Goal: Task Accomplishment & Management: Manage account settings

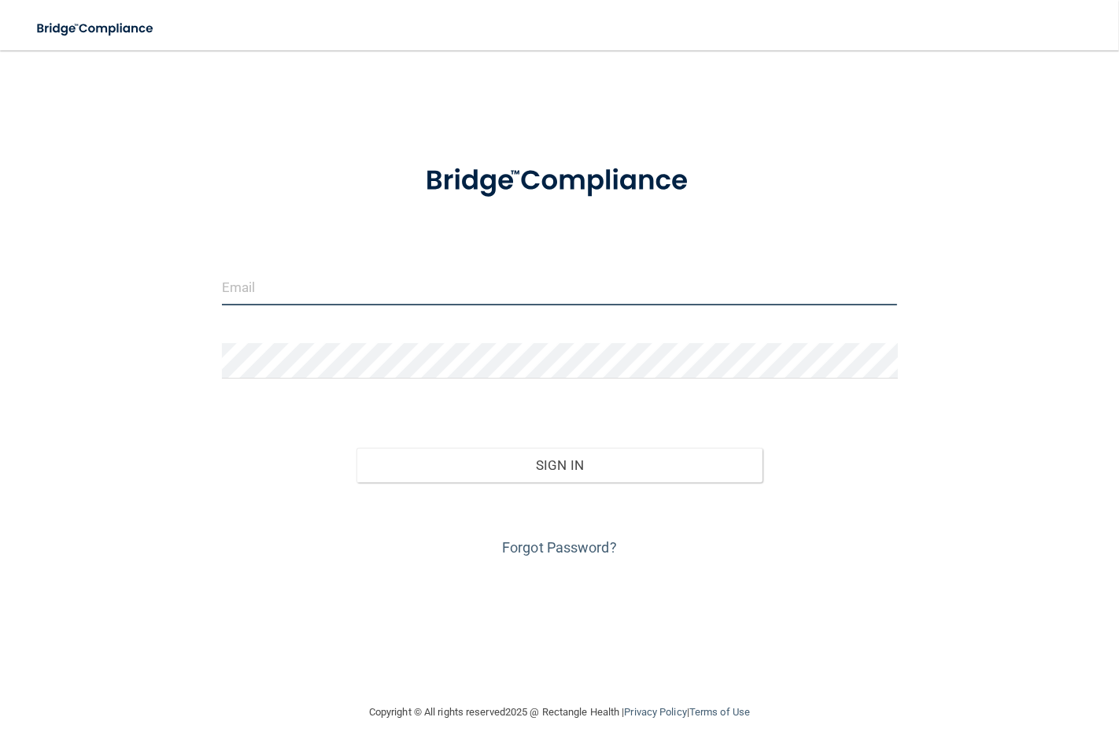
click at [475, 291] on input "email" at bounding box center [560, 287] width 676 height 35
type input "[EMAIL_ADDRESS][DOMAIN_NAME]"
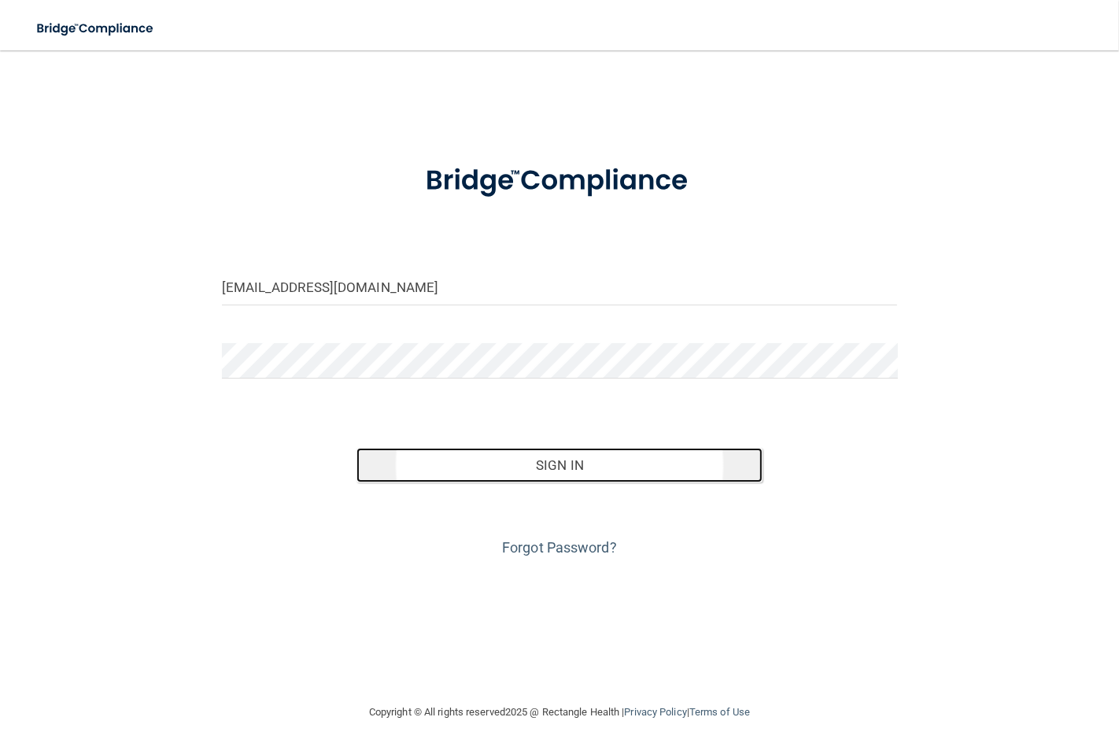
click at [610, 457] on button "Sign In" at bounding box center [559, 465] width 405 height 35
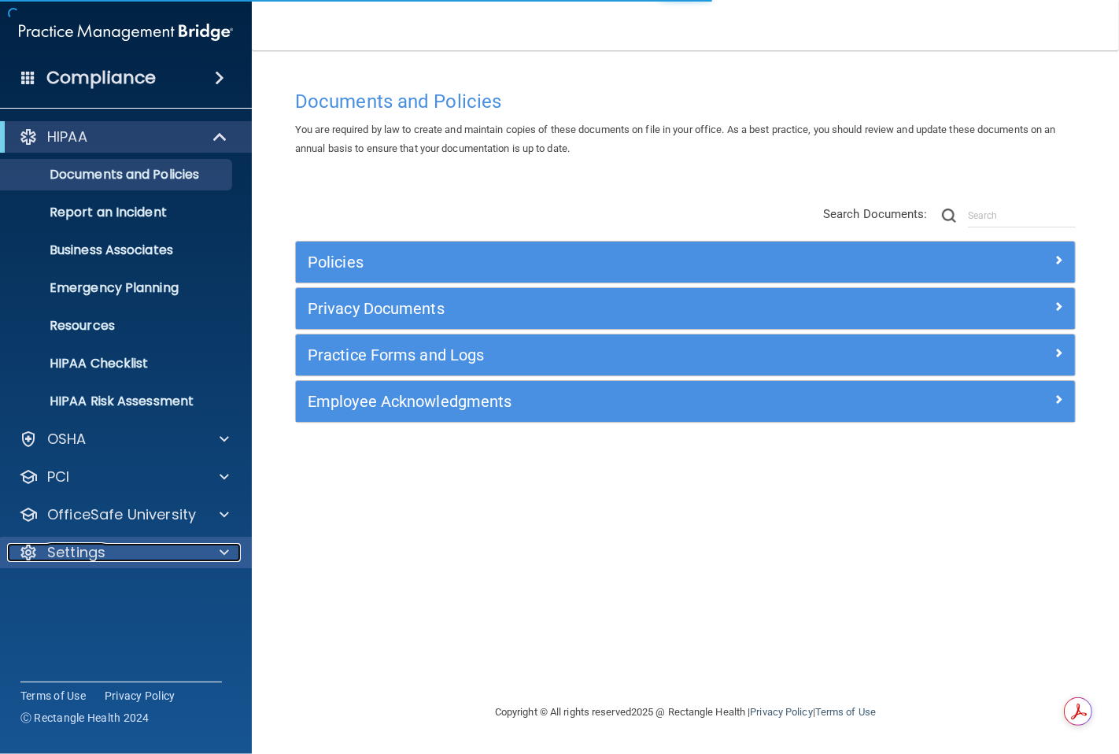
click at [83, 561] on p "Settings" at bounding box center [76, 552] width 58 height 19
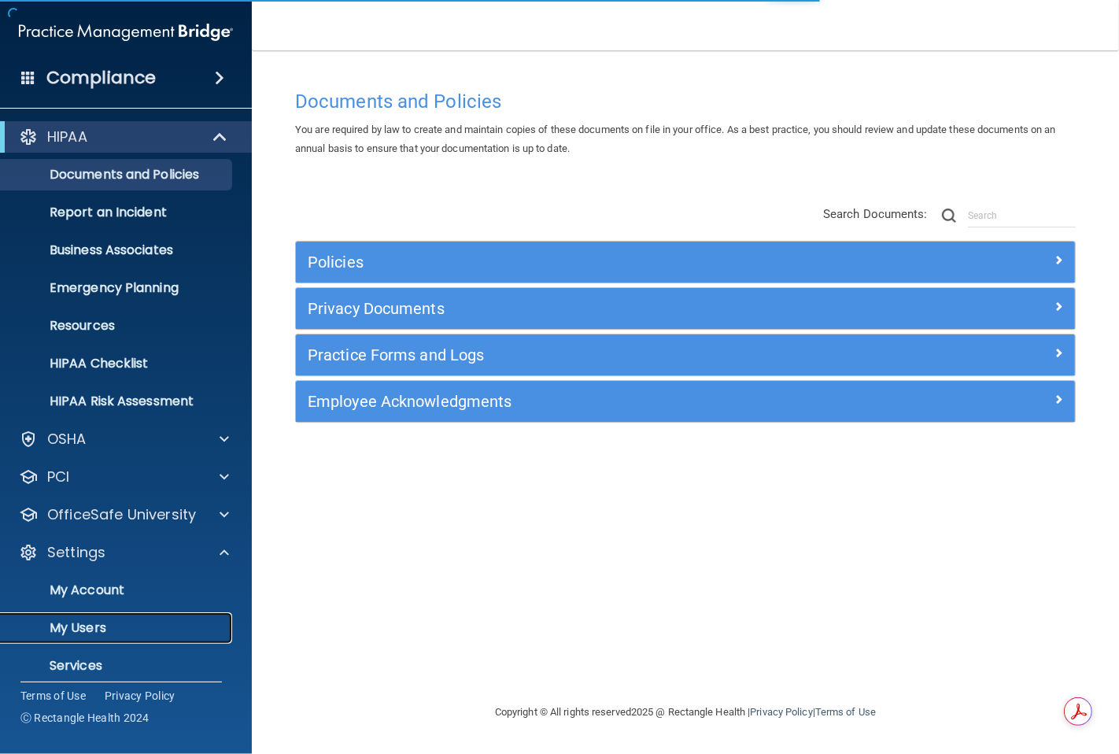
click at [96, 628] on p "My Users" at bounding box center [117, 628] width 215 height 16
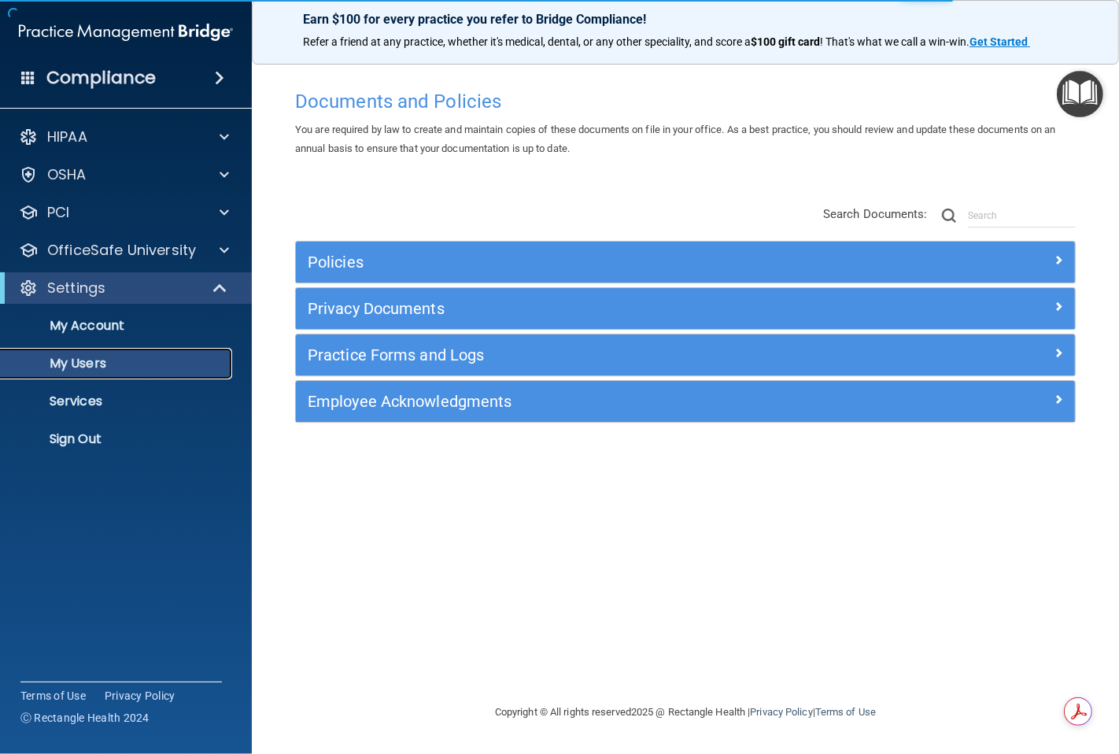
select select "20"
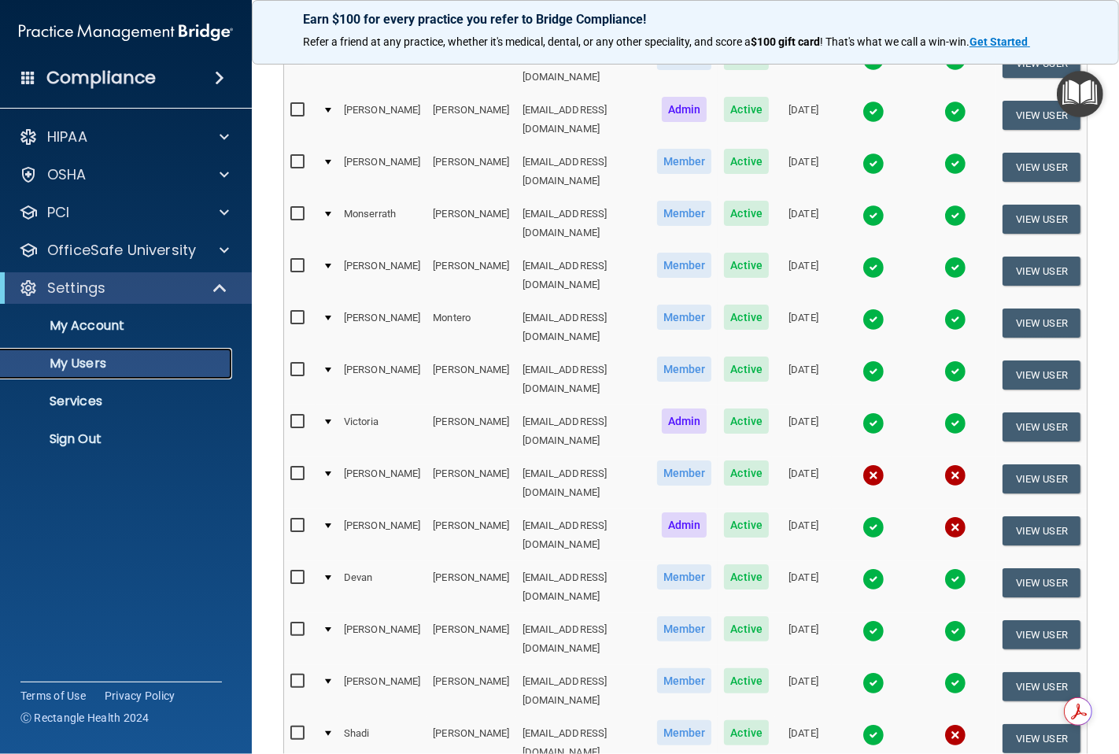
scroll to position [262, 0]
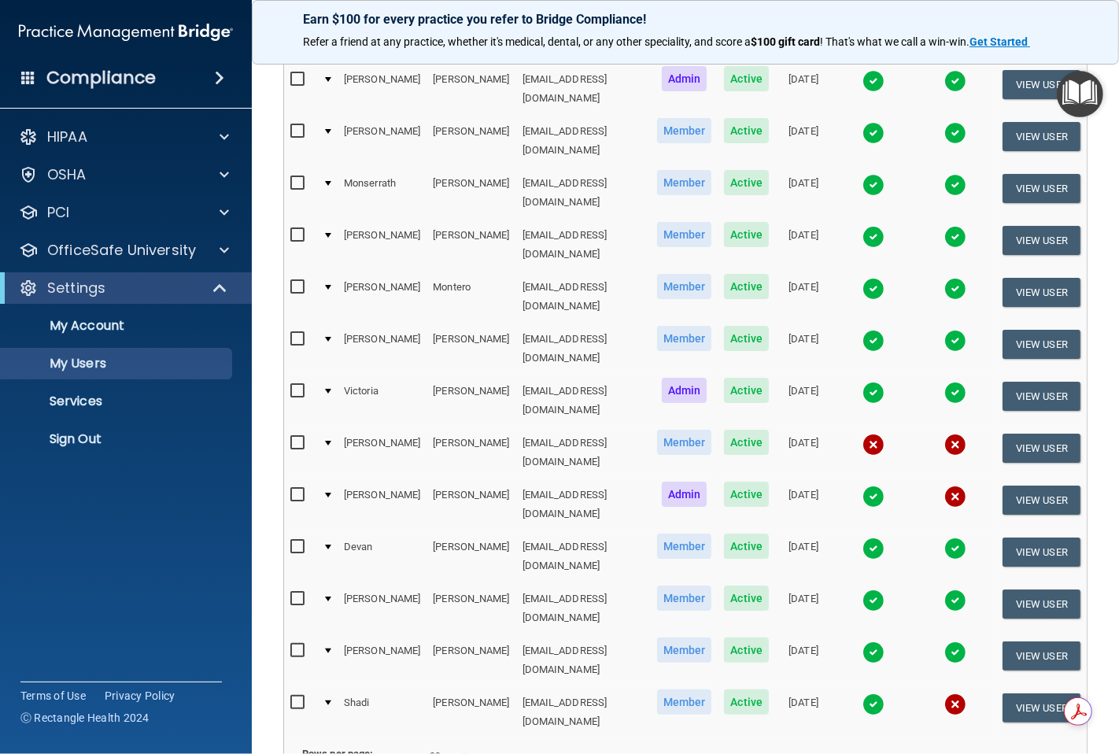
click at [296, 437] on input "checkbox" at bounding box center [299, 443] width 18 height 13
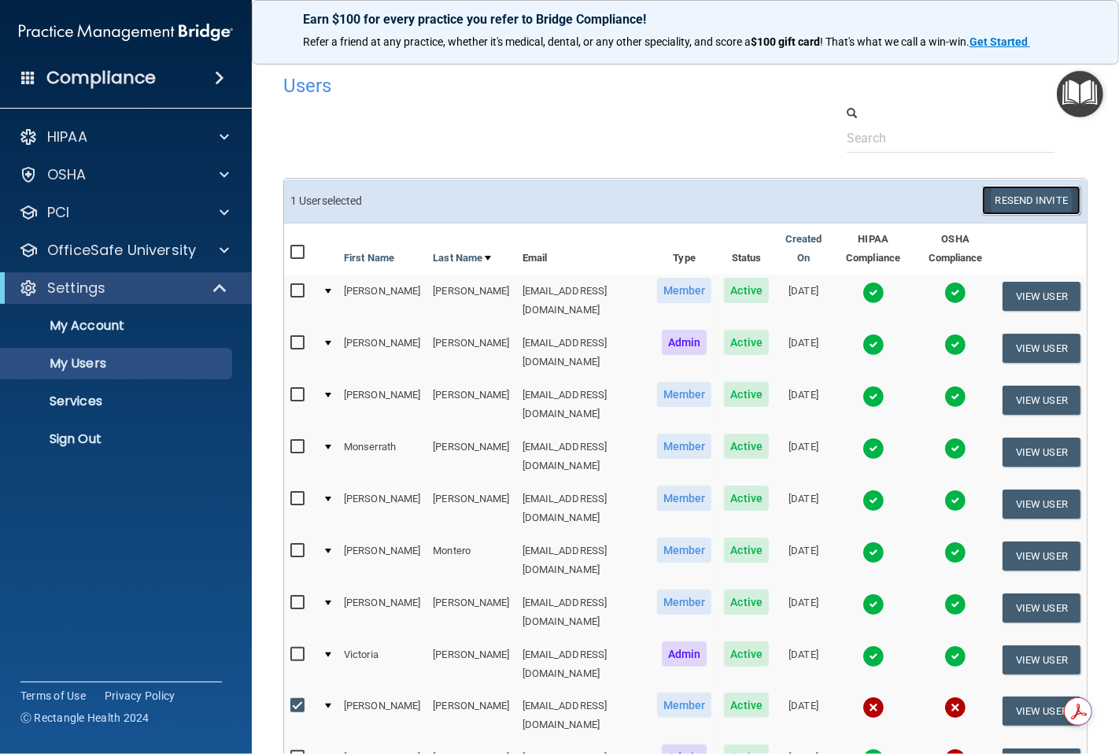
click at [1006, 190] on button "Resend Invite" at bounding box center [1031, 200] width 98 height 29
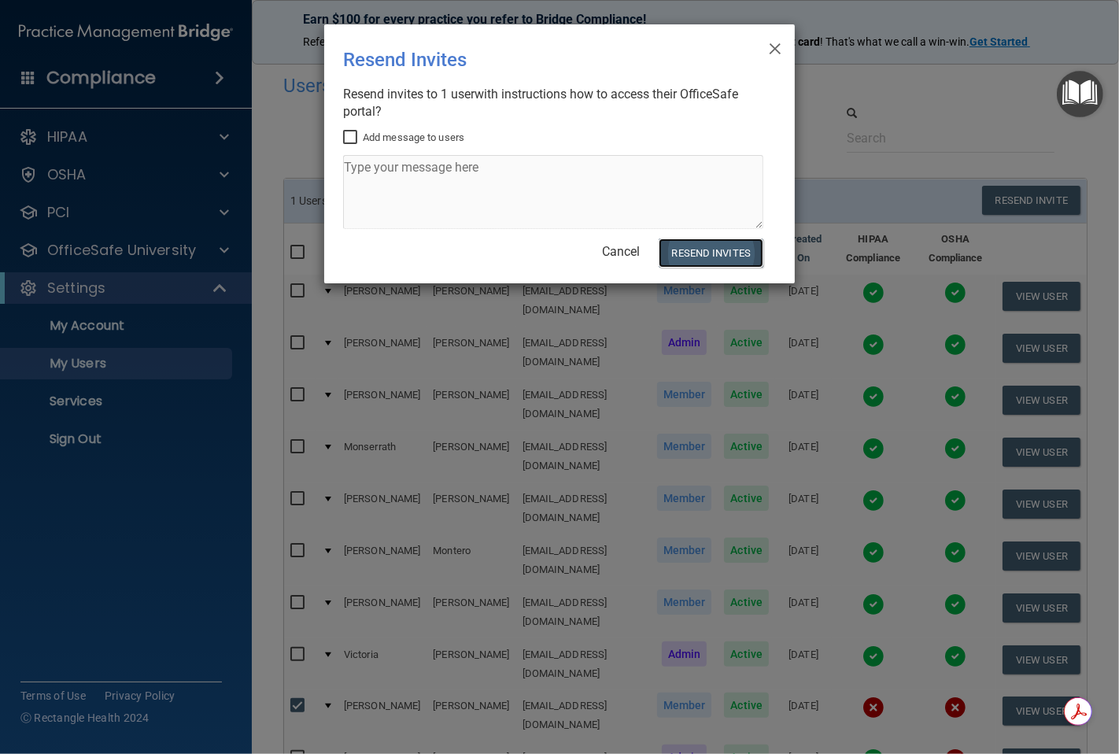
click at [712, 249] on button "Resend Invites" at bounding box center [711, 253] width 105 height 29
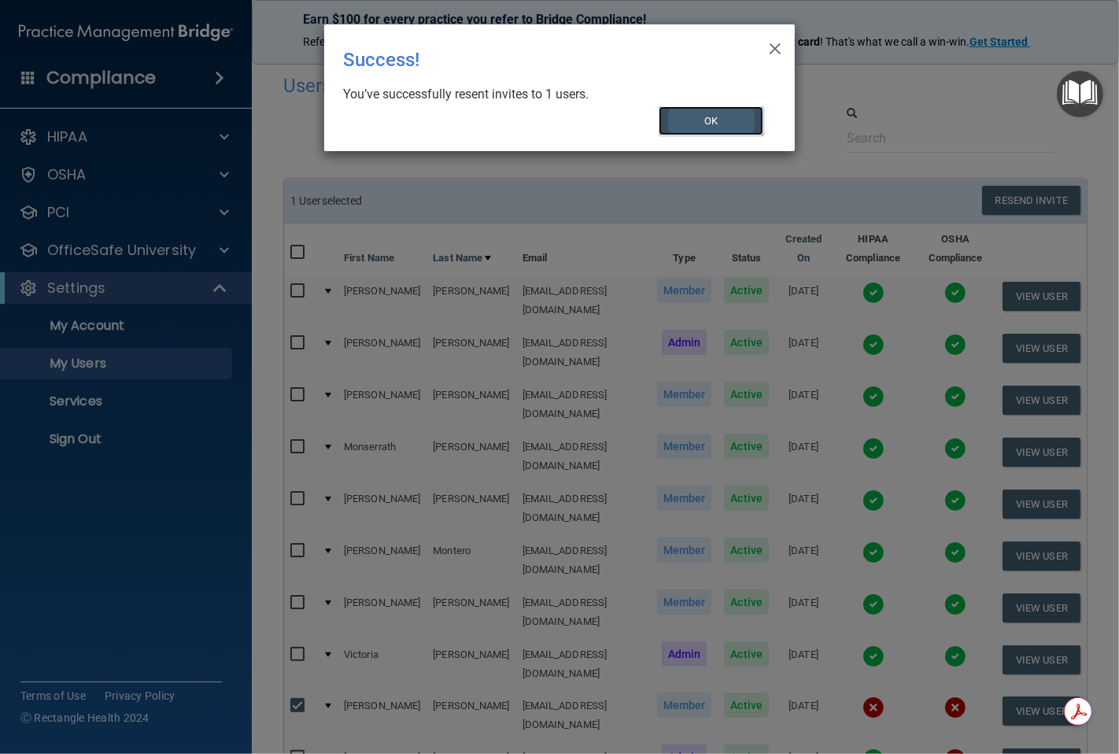
click at [709, 114] on button "OK" at bounding box center [711, 120] width 105 height 29
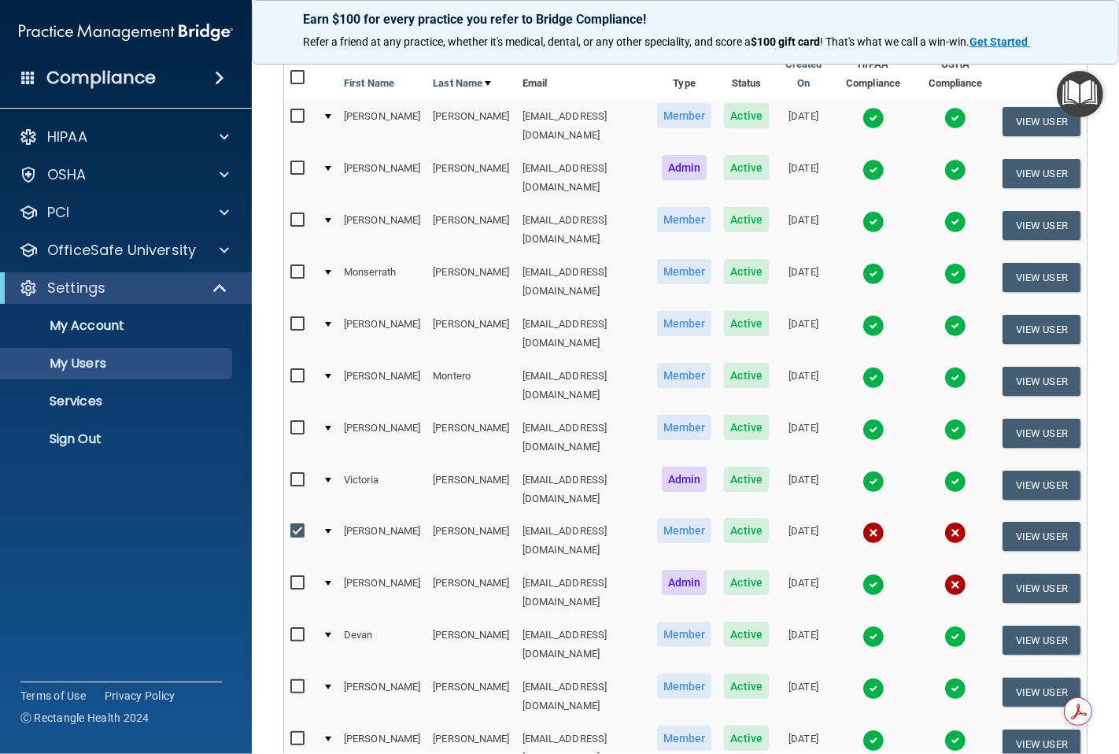
click at [300, 525] on input "checkbox" at bounding box center [299, 531] width 18 height 13
checkbox input "false"
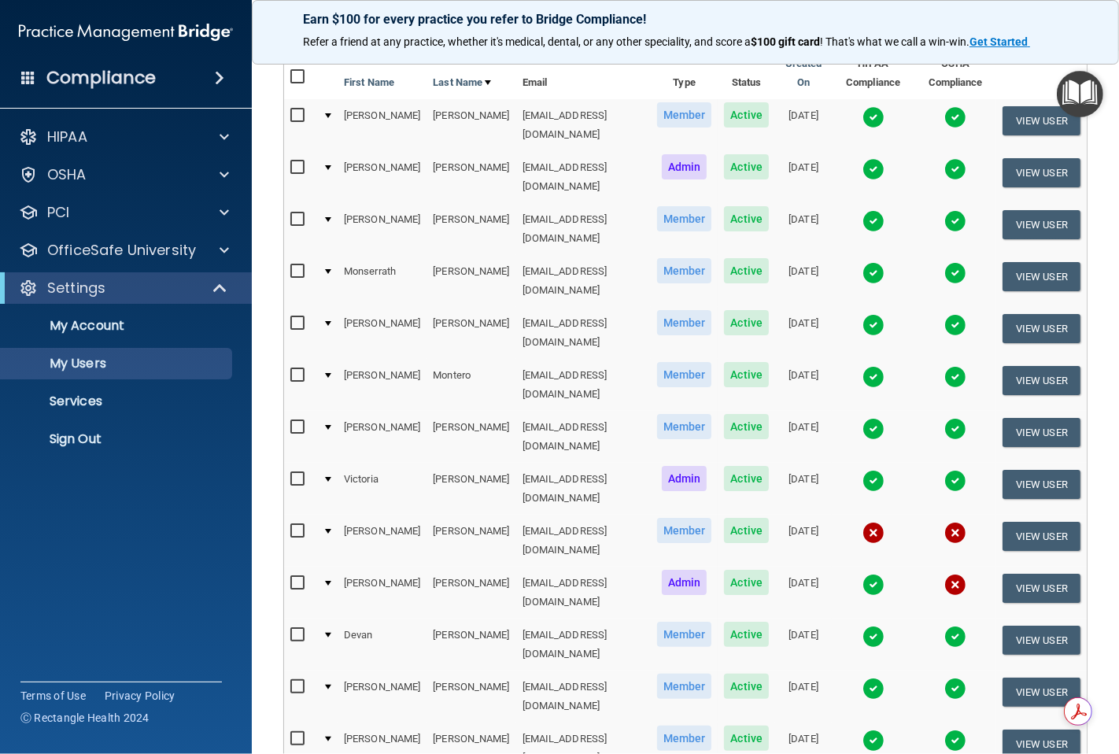
click at [291, 577] on input "checkbox" at bounding box center [299, 583] width 18 height 13
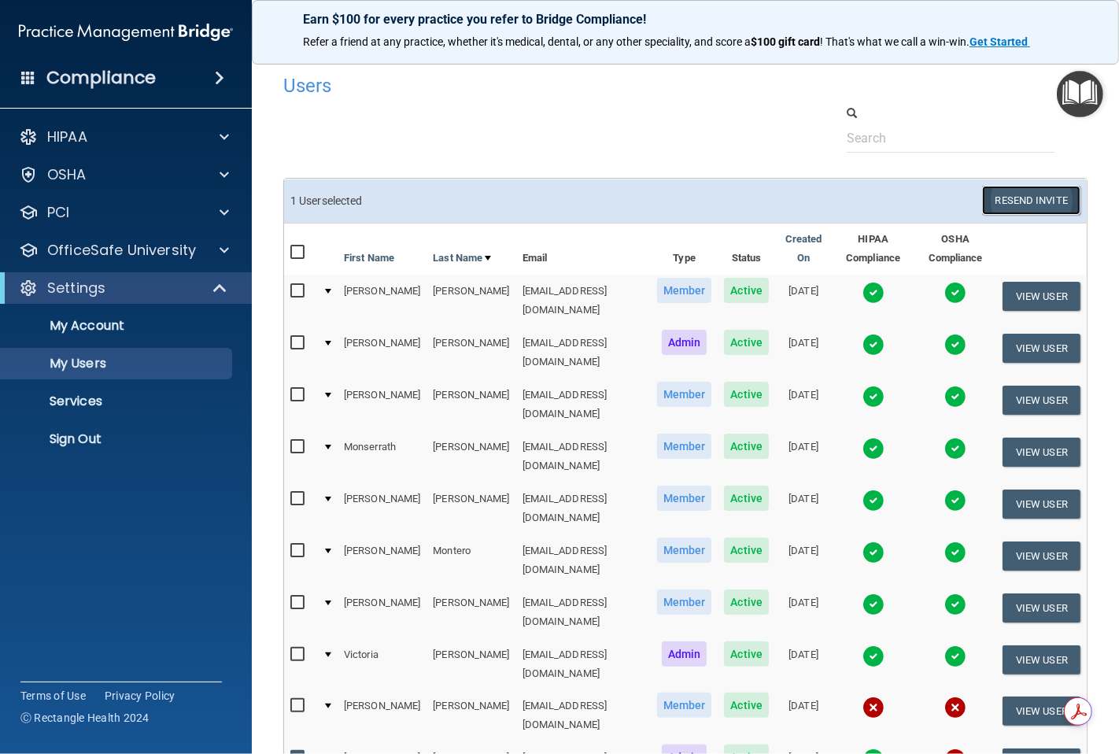
click at [1002, 191] on button "Resend Invite" at bounding box center [1031, 200] width 98 height 29
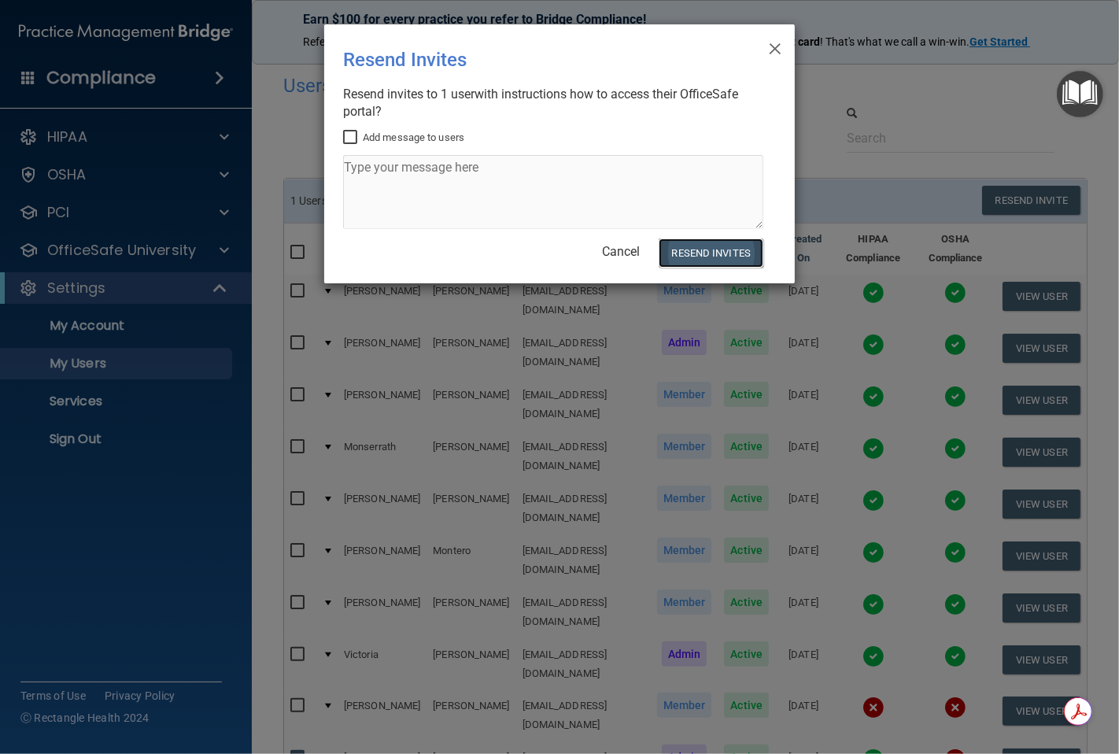
click at [720, 256] on button "Resend Invites" at bounding box center [711, 253] width 105 height 29
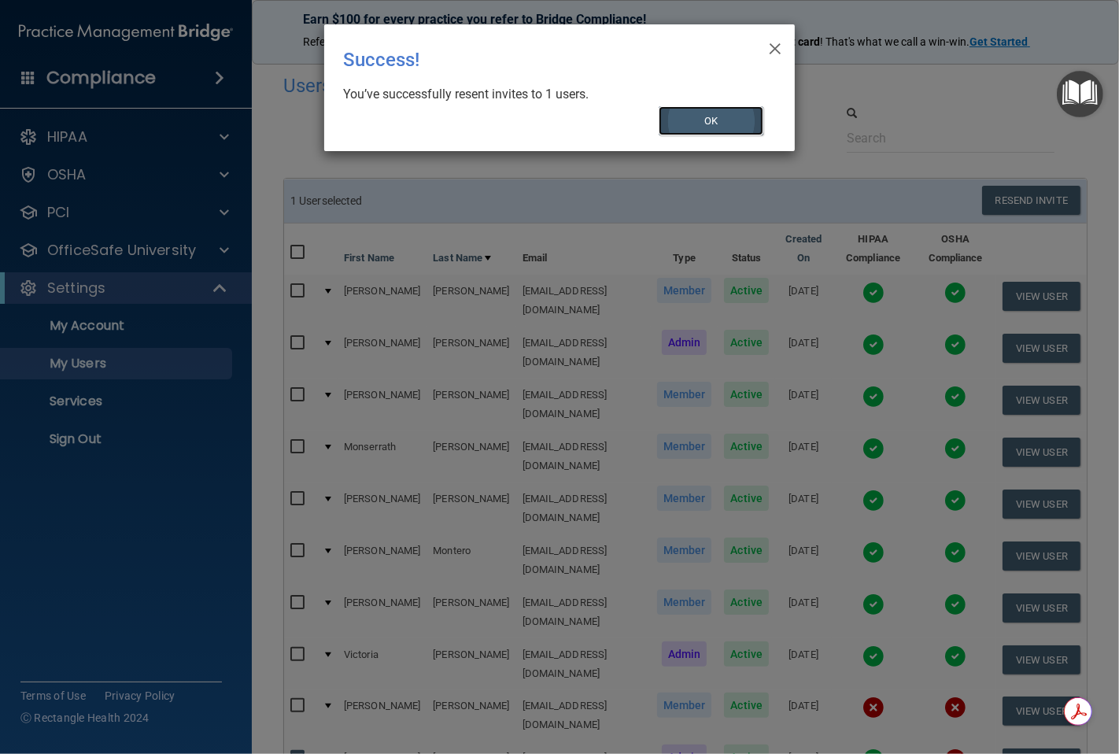
click at [707, 120] on button "OK" at bounding box center [711, 120] width 105 height 29
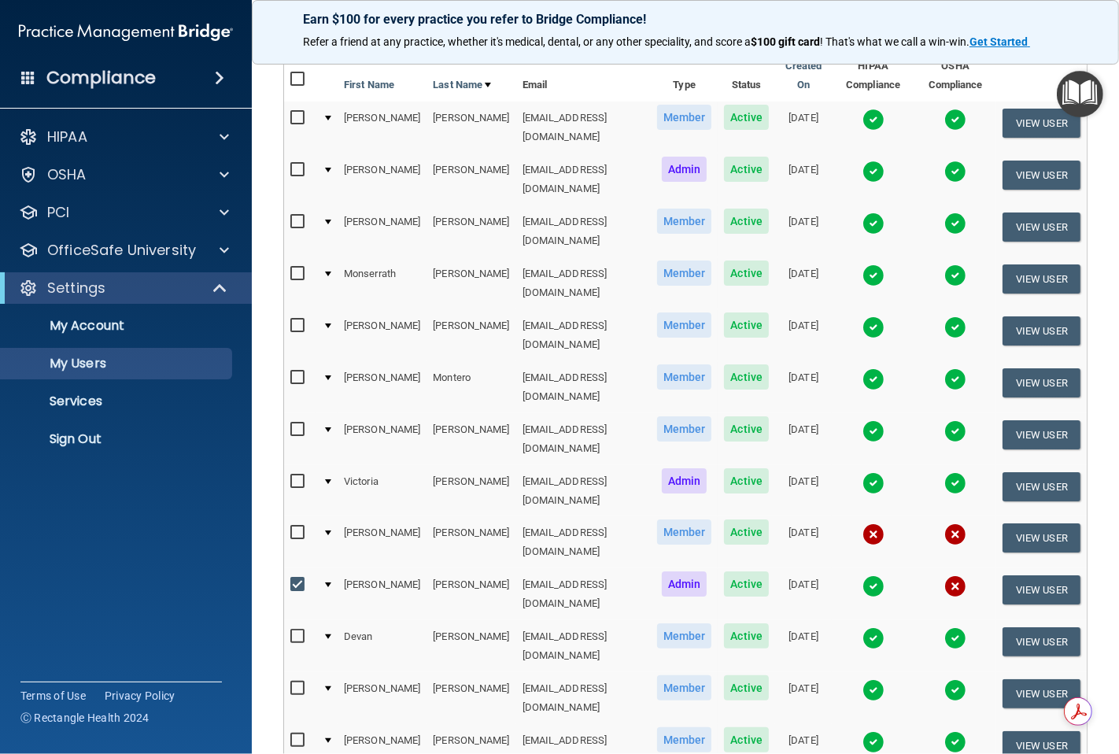
scroll to position [175, 0]
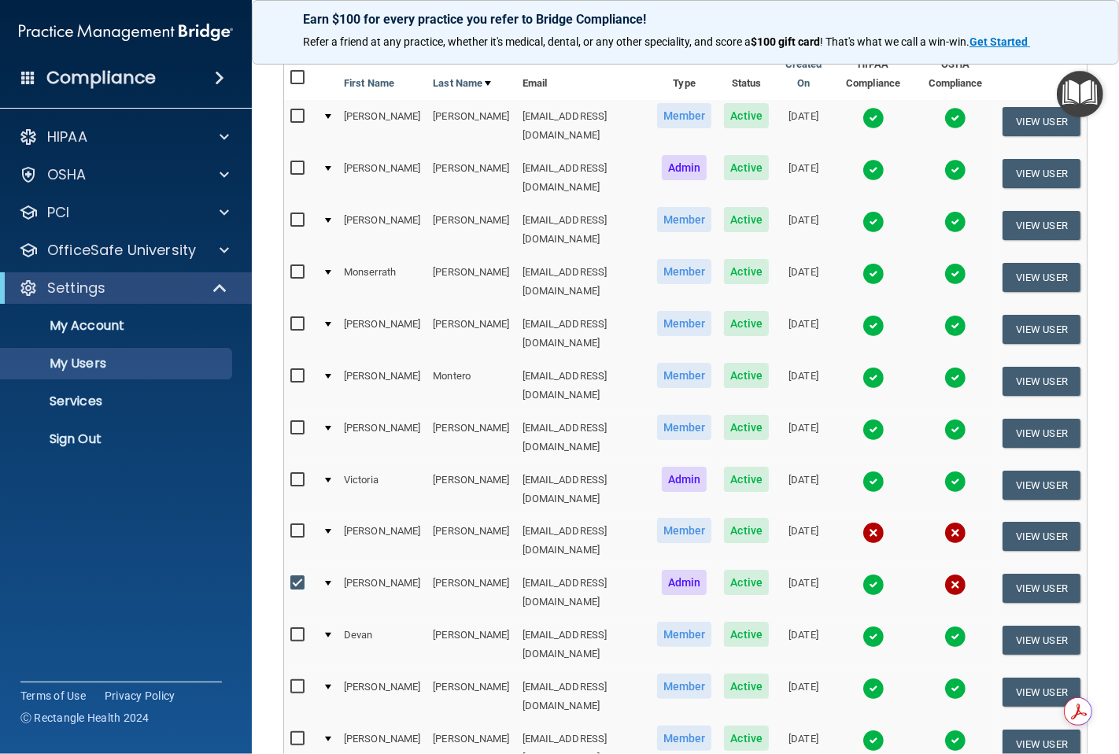
click at [301, 577] on input "checkbox" at bounding box center [299, 583] width 18 height 13
checkbox input "false"
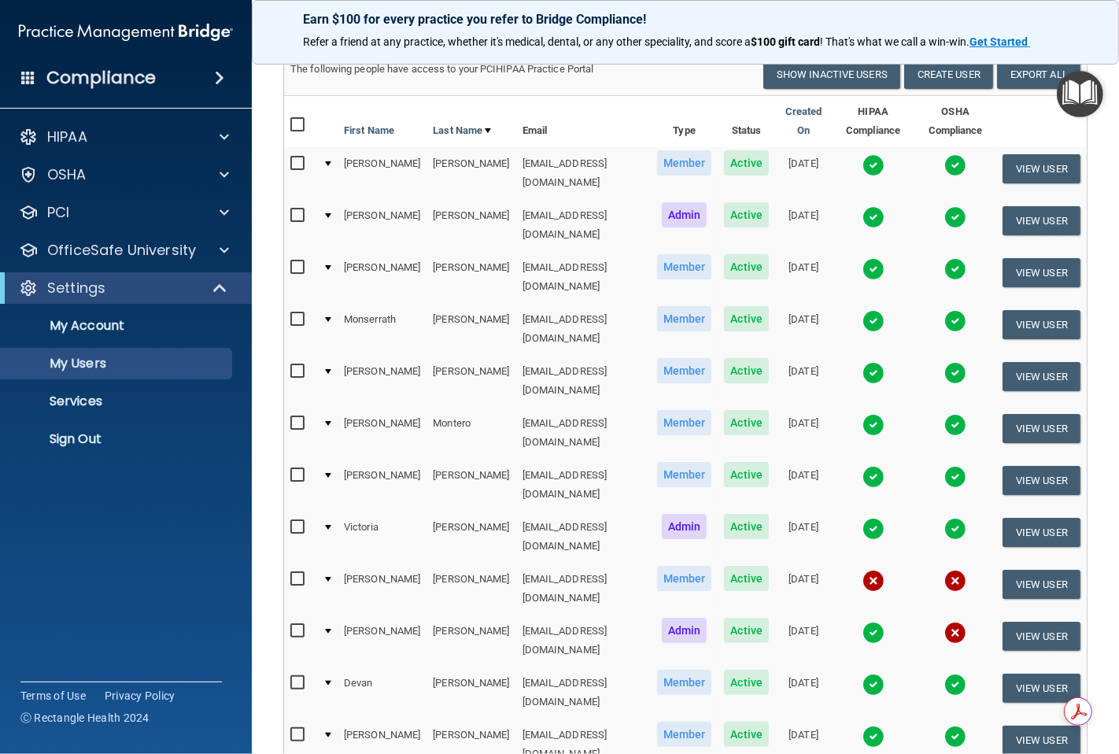
scroll to position [227, 0]
